Goal: Find specific page/section: Find specific page/section

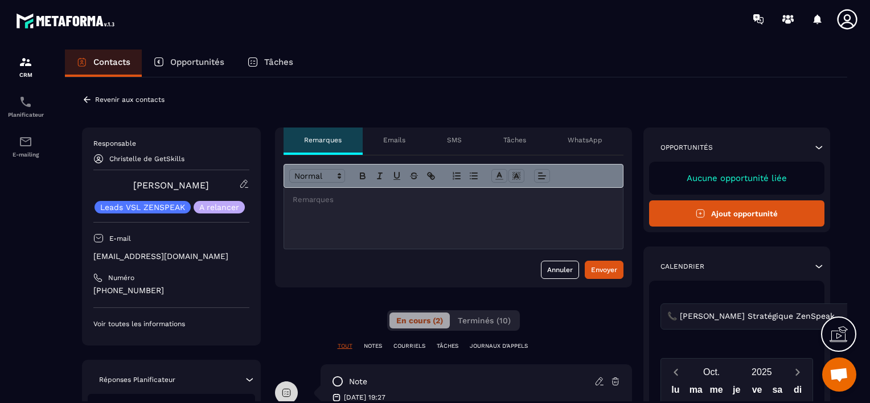
click at [88, 100] on icon at bounding box center [87, 99] width 7 height 6
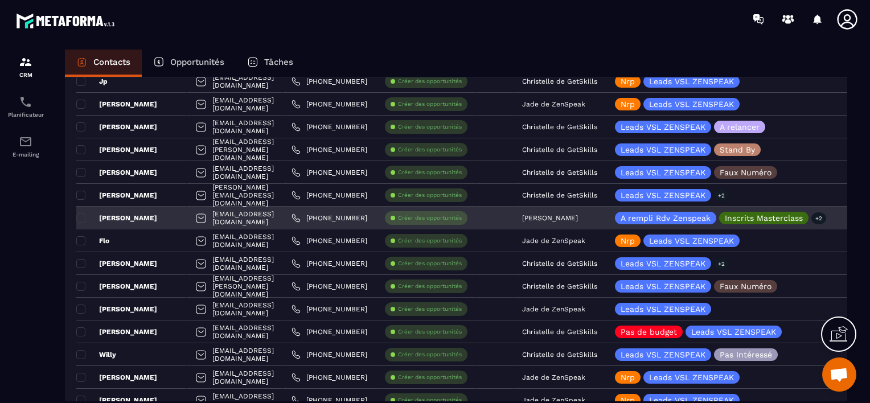
scroll to position [626, 0]
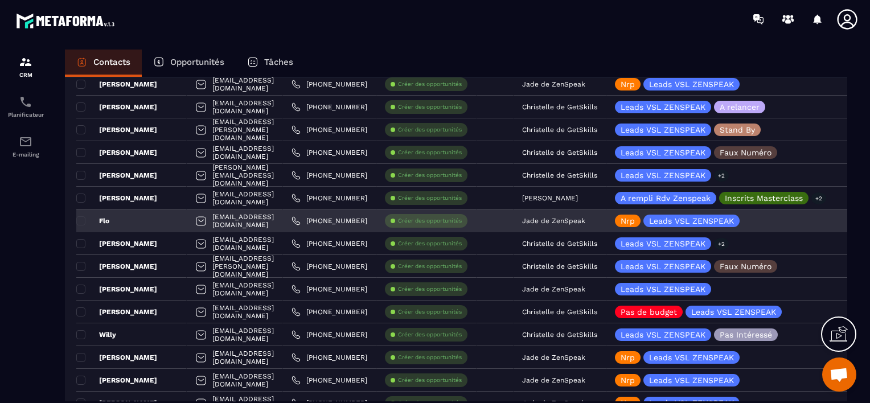
click at [585, 222] on p "Jade de ZenSpeak" at bounding box center [553, 221] width 63 height 8
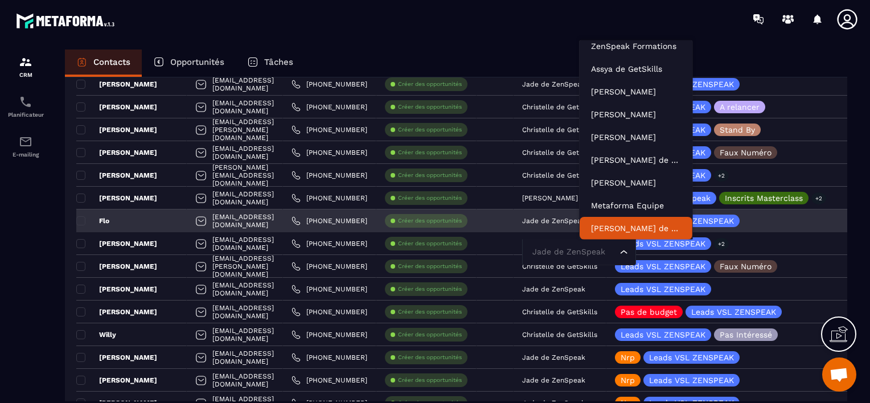
click at [615, 249] on input "Search for option" at bounding box center [574, 252] width 88 height 13
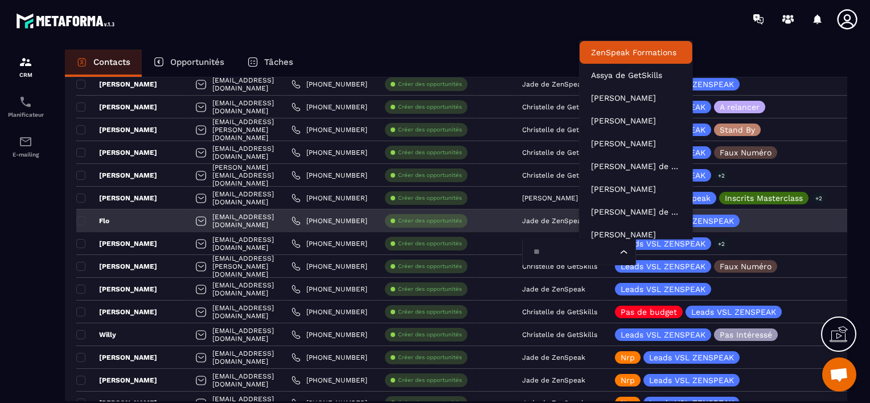
type input "***"
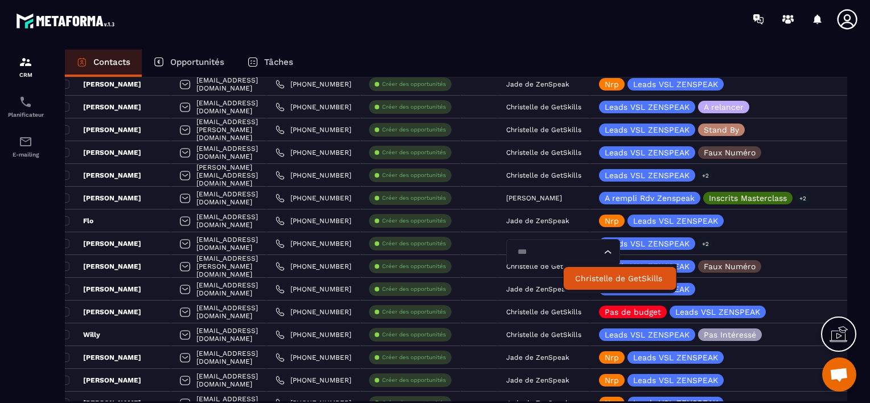
click at [601, 278] on p "Christelle de GetSkills" at bounding box center [620, 278] width 90 height 11
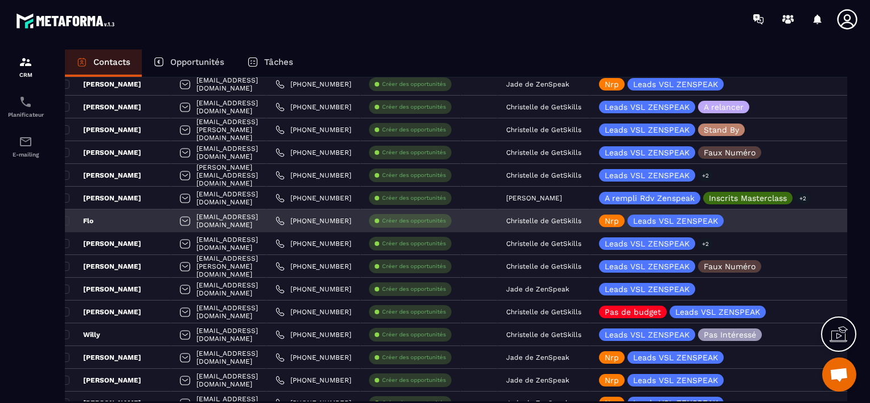
click at [145, 221] on div "Flo" at bounding box center [115, 221] width 110 height 23
